Goal: Feedback & Contribution: Contribute content

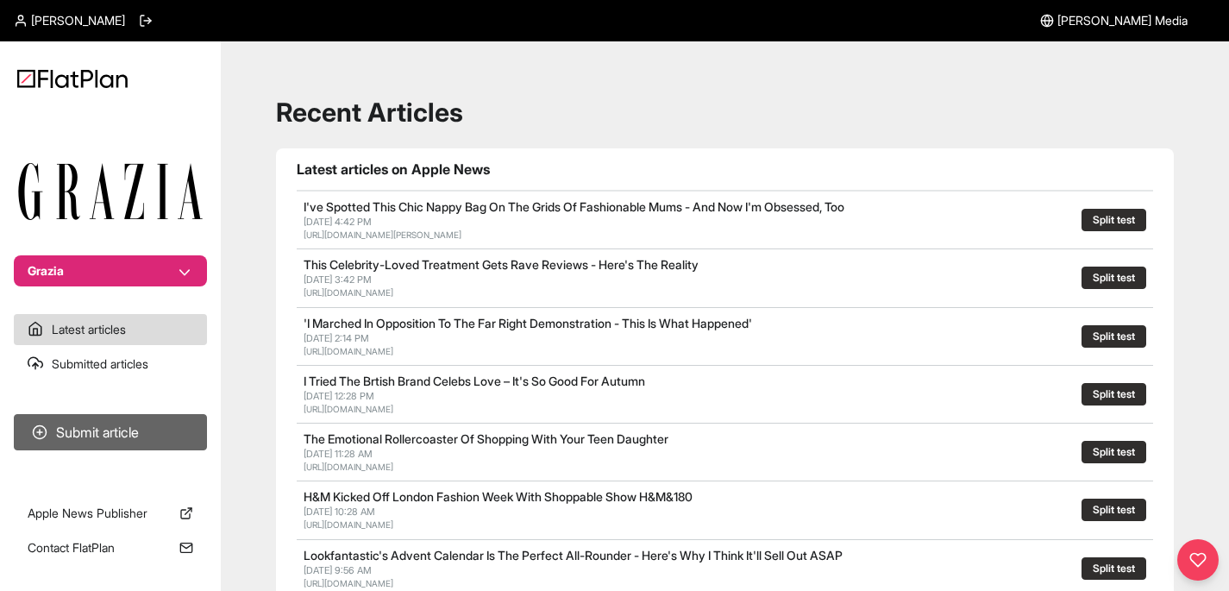
click at [118, 433] on button "Submit article" at bounding box center [110, 432] width 193 height 36
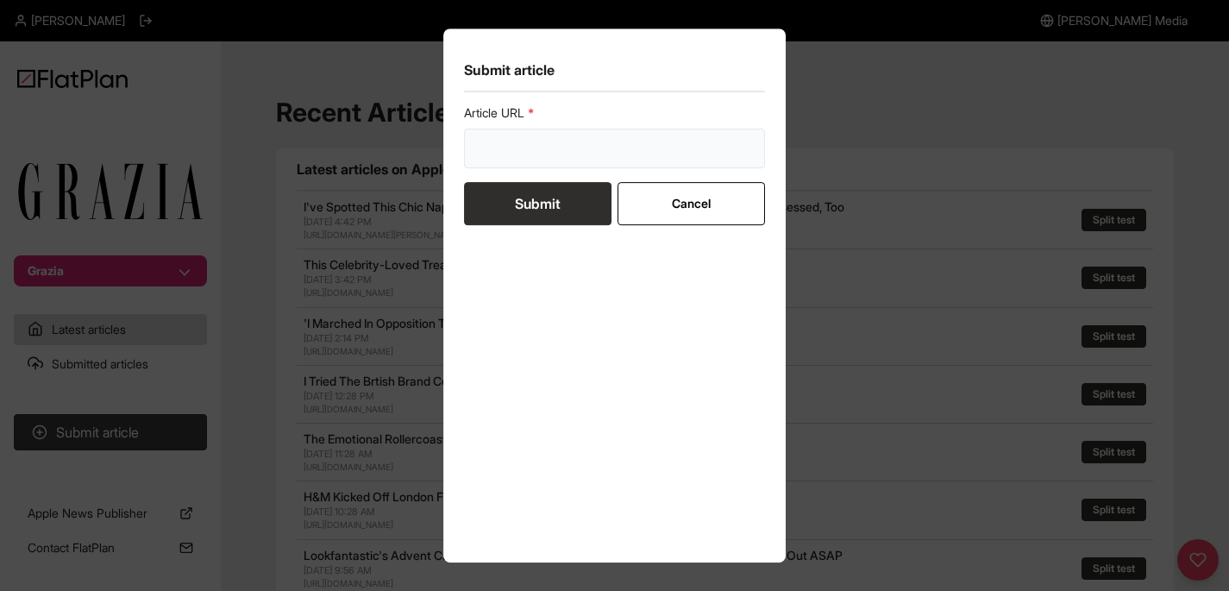
click at [528, 157] on input "url" at bounding box center [615, 149] width 302 height 40
paste input "[URL][DOMAIN_NAME]"
type input "[URL][DOMAIN_NAME]"
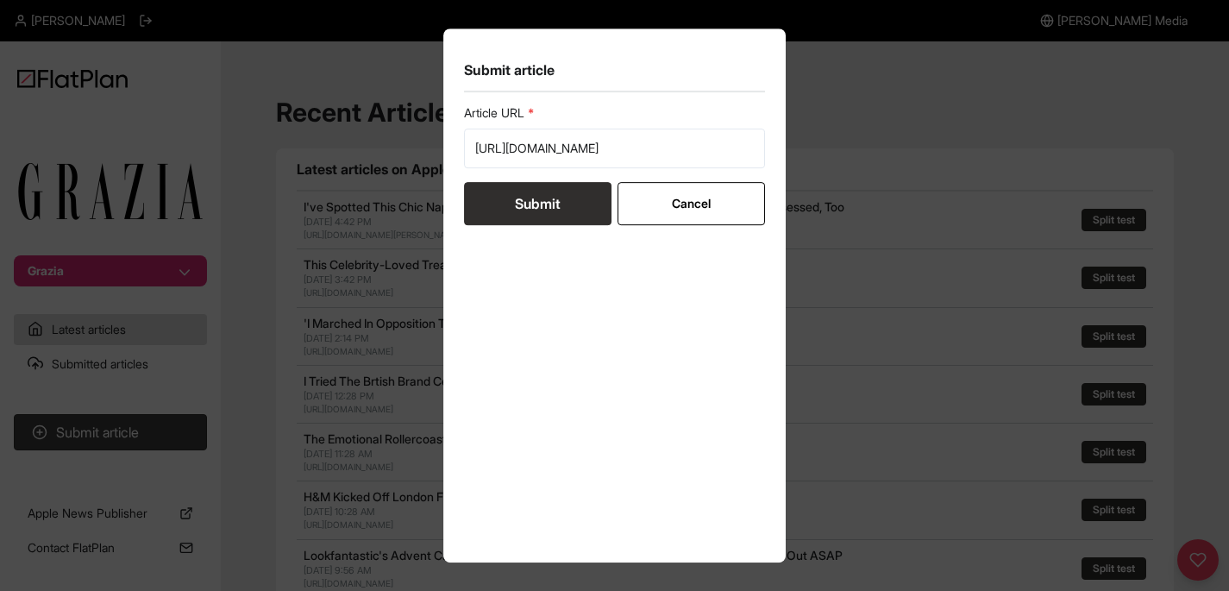
click at [550, 205] on button "Submit" at bounding box center [538, 203] width 148 height 43
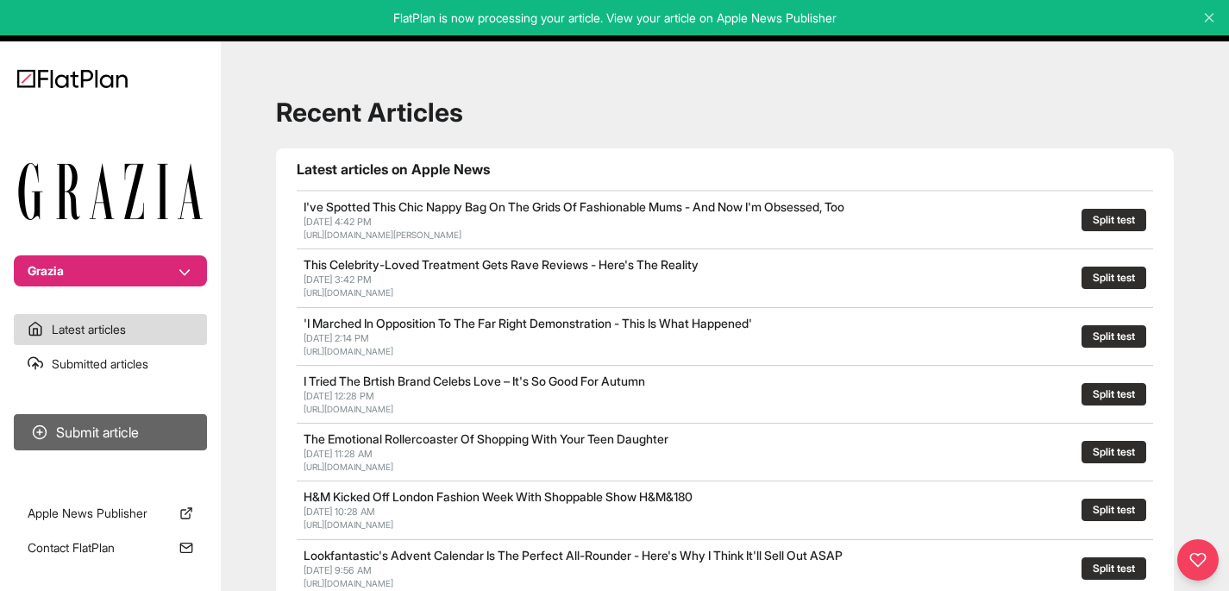
click at [142, 437] on button "Submit article" at bounding box center [110, 432] width 193 height 36
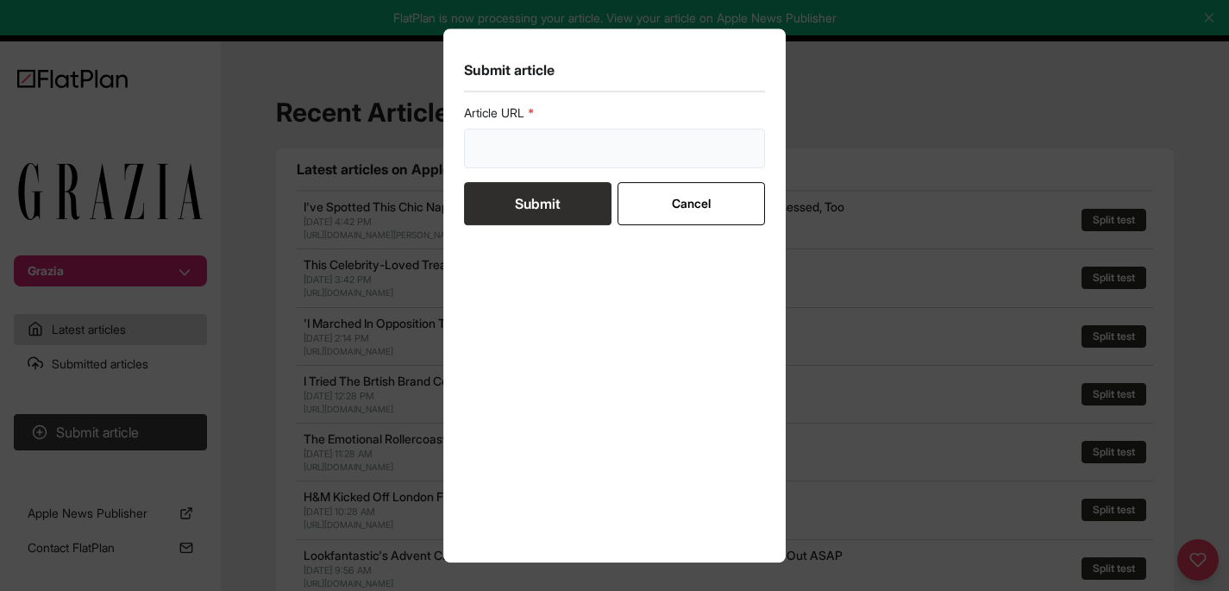
click at [570, 152] on input "url" at bounding box center [615, 149] width 302 height 40
paste input "[URL][DOMAIN_NAME]"
type input "[URL][DOMAIN_NAME]"
click at [551, 204] on button "Submit" at bounding box center [538, 203] width 148 height 43
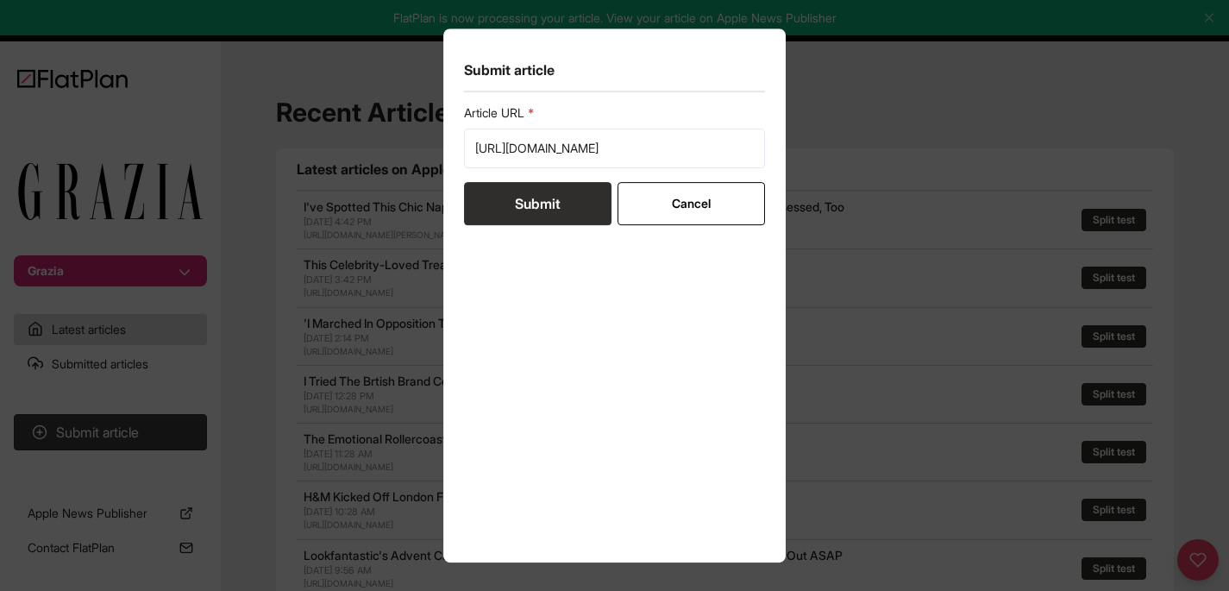
scroll to position [0, 0]
